Goal: Task Accomplishment & Management: Manage account settings

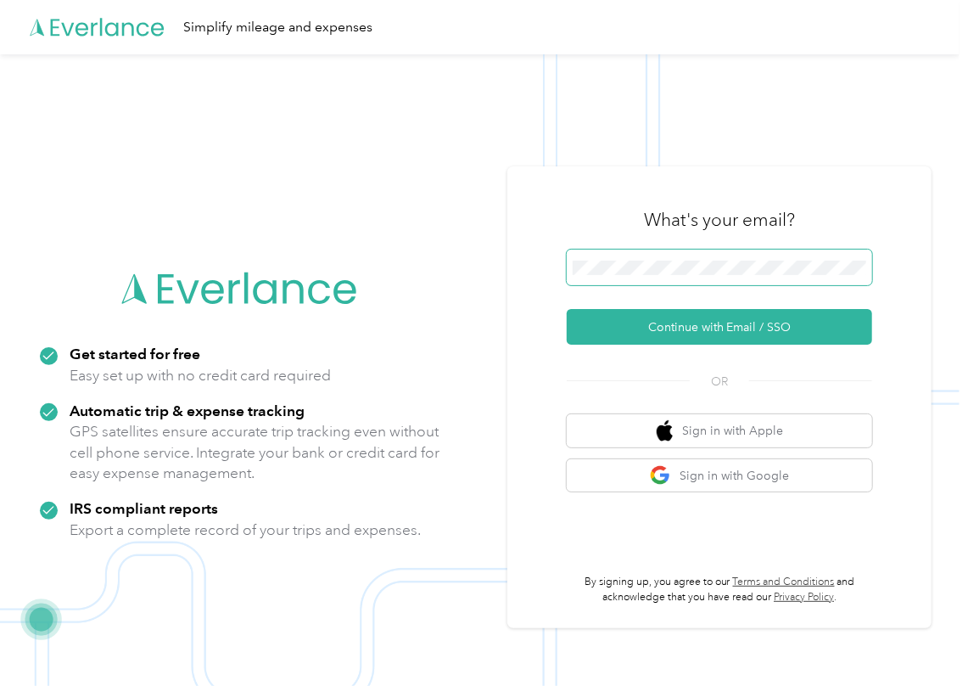
click at [622, 275] on span at bounding box center [719, 267] width 305 height 36
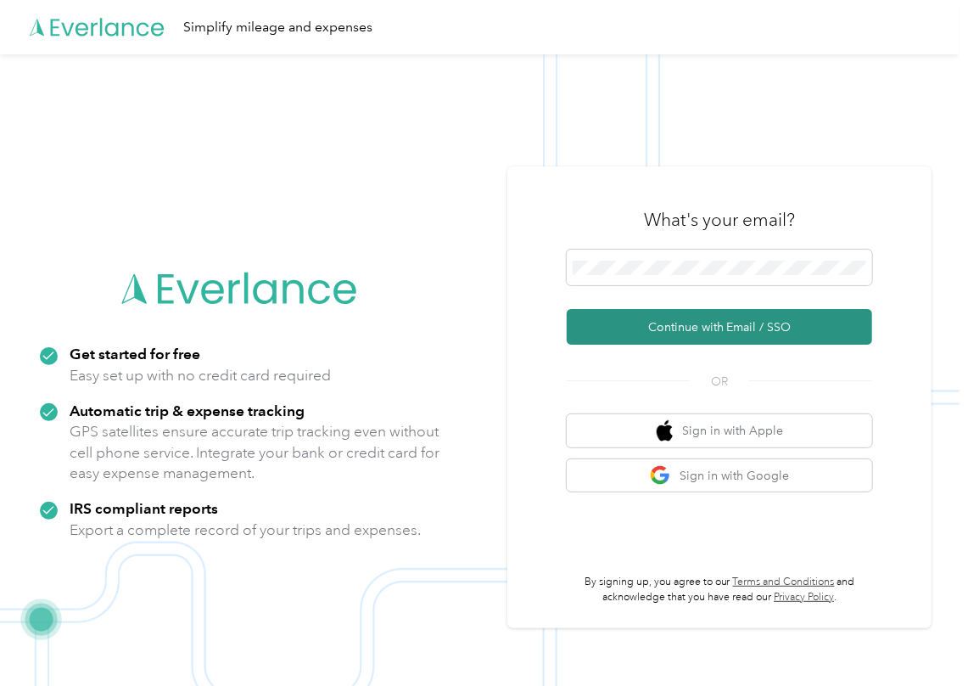
click at [614, 312] on button "Continue with Email / SSO" at bounding box center [719, 327] width 305 height 36
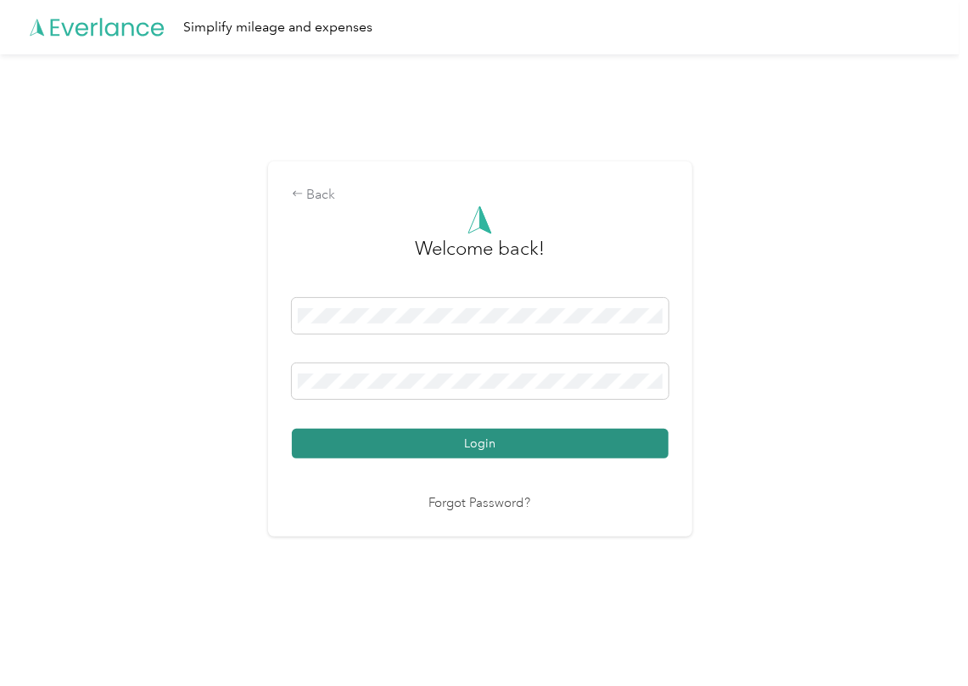
click at [372, 436] on button "Login" at bounding box center [480, 444] width 377 height 30
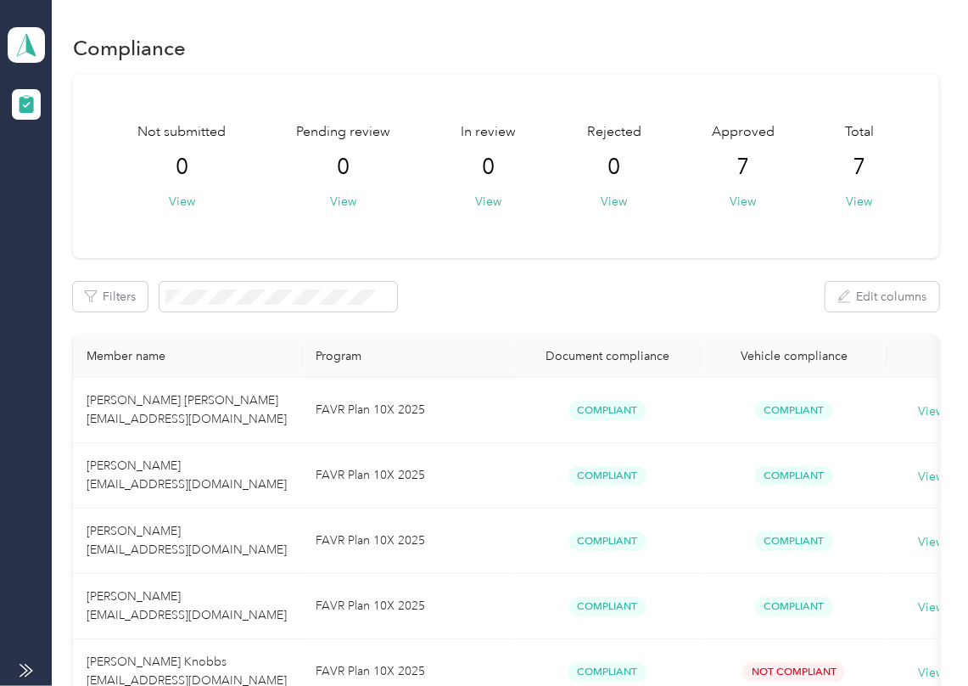
click at [642, 319] on div "Not submitted 0 View Pending review 0 View In review 0 View Rejected 0 View App…" at bounding box center [506, 482] width 866 height 815
click at [27, 42] on polygon at bounding box center [30, 44] width 9 height 22
click at [63, 173] on div "Log out" at bounding box center [54, 178] width 65 height 18
